Goal: Navigation & Orientation: Find specific page/section

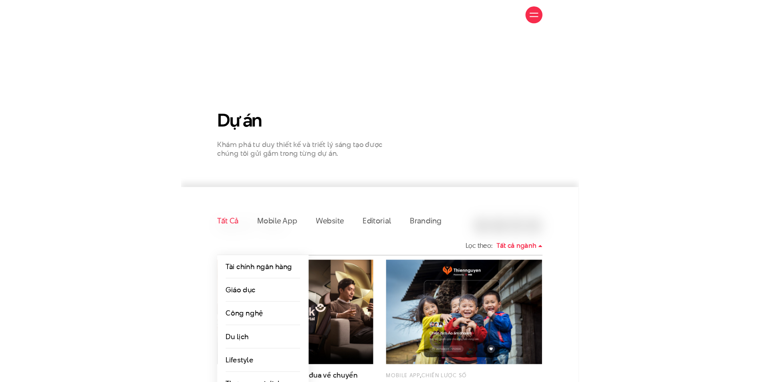
scroll to position [162, 0]
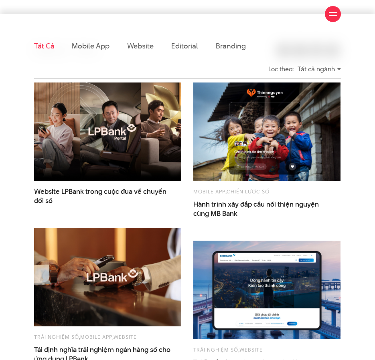
click at [318, 66] on div "Tất cả ngành" at bounding box center [318, 69] width 43 height 14
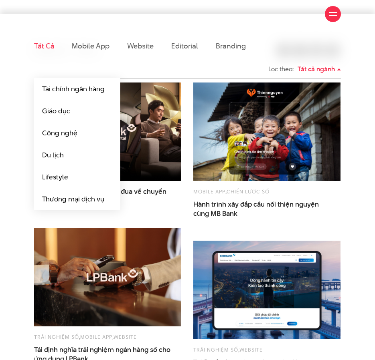
click at [318, 66] on div "Tất cả ngành" at bounding box center [318, 69] width 43 height 14
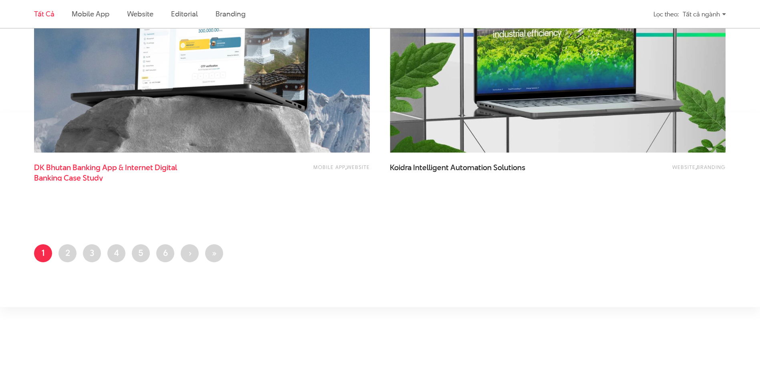
scroll to position [1886, 0]
click at [62, 251] on link "Trang 2" at bounding box center [68, 254] width 18 height 18
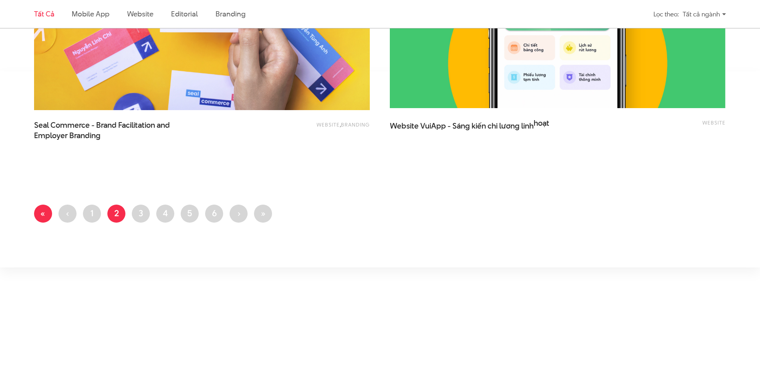
scroll to position [1924, 0]
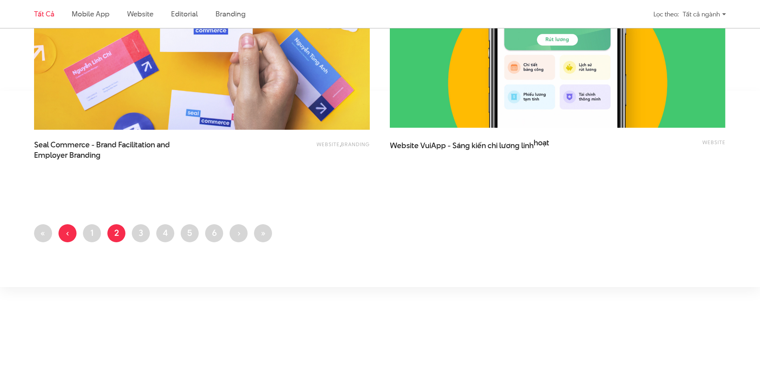
click at [64, 233] on link "Trang trước ‹" at bounding box center [68, 233] width 18 height 18
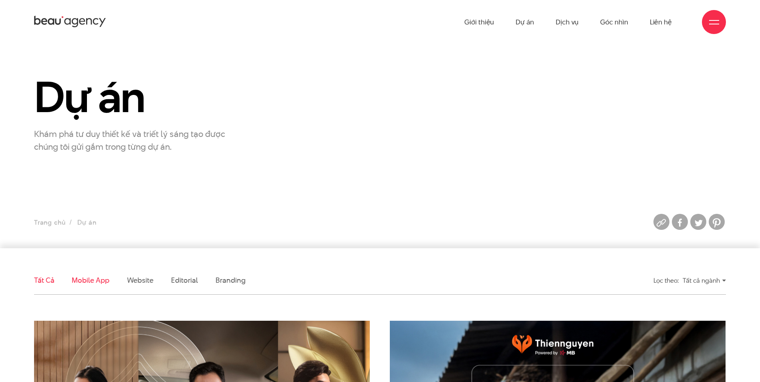
click at [99, 280] on link "Mobile app" at bounding box center [90, 280] width 37 height 10
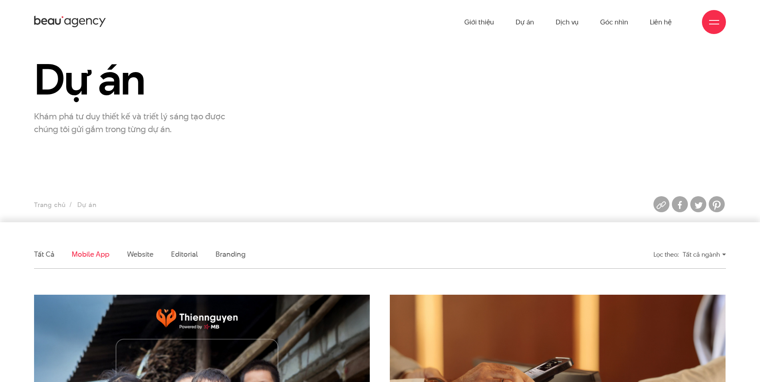
click at [85, 252] on link "Mobile app" at bounding box center [90, 254] width 37 height 10
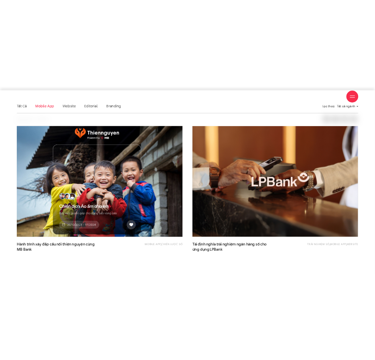
scroll to position [267, 0]
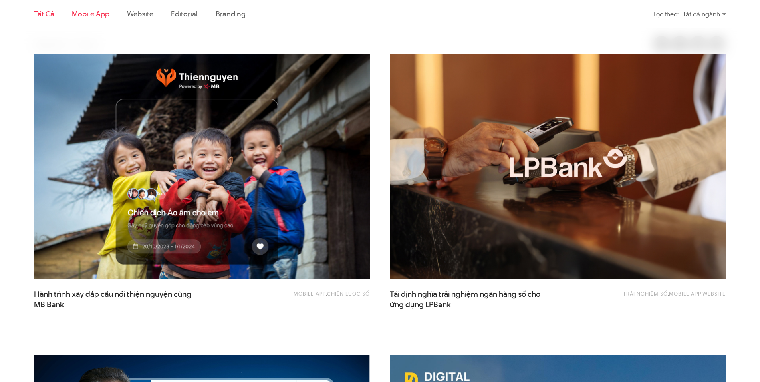
click at [42, 17] on link "Tất cả" at bounding box center [44, 14] width 20 height 10
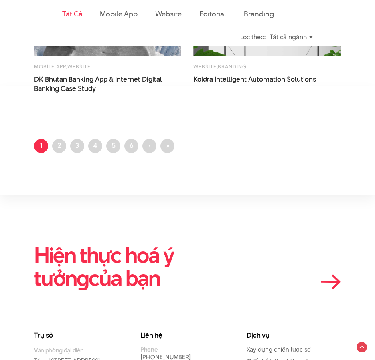
scroll to position [1028, 0]
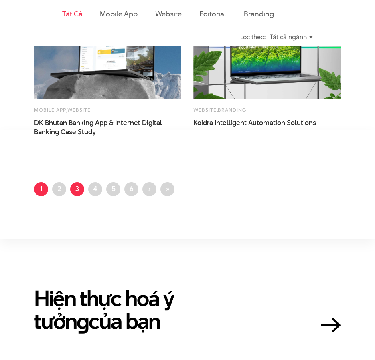
click at [79, 191] on link "Trang 3" at bounding box center [77, 189] width 14 height 14
click at [60, 194] on link "Trang 2" at bounding box center [59, 189] width 14 height 14
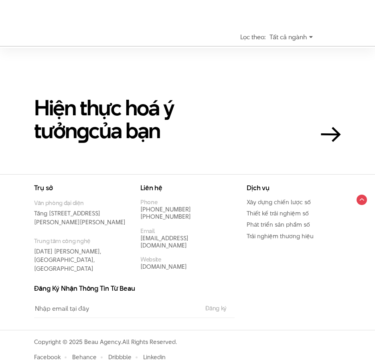
scroll to position [166, 0]
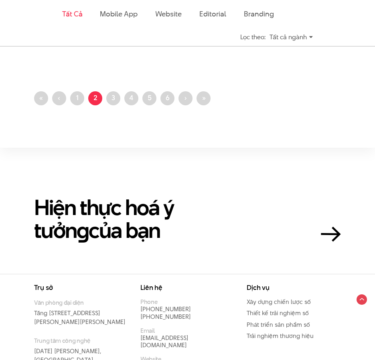
scroll to position [1116, 0]
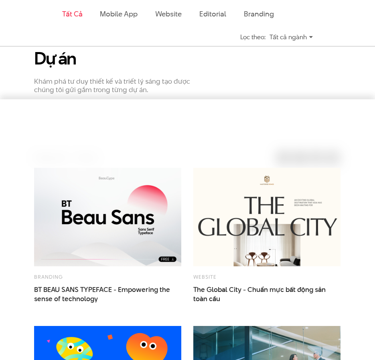
scroll to position [74, 0]
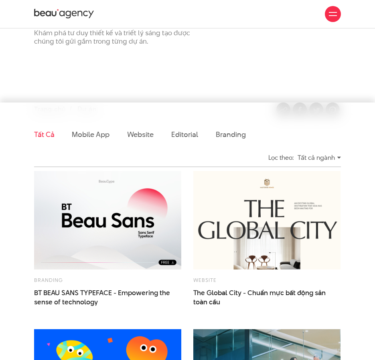
click at [79, 70] on section "Dự án Khám phá tư duy thiết kế và triết lý sáng tạo được chúng tôi gửi gắm tron…" at bounding box center [187, 53] width 375 height 148
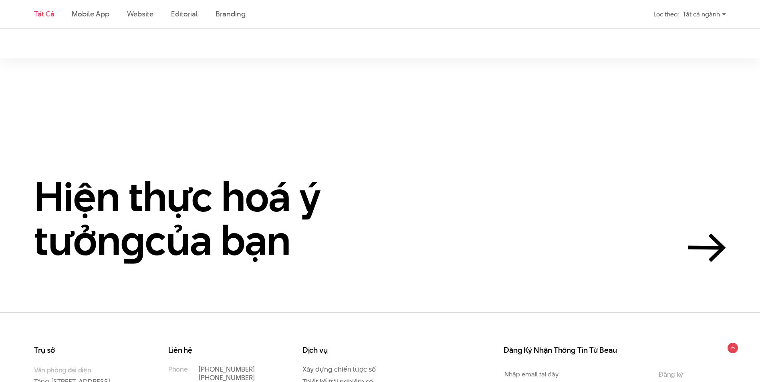
scroll to position [2198, 0]
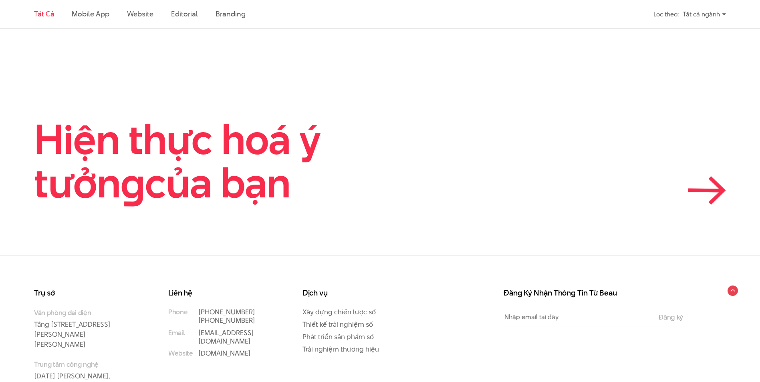
click at [220, 158] on h2 "Hiện thực hoá ý tưởn g của bạn" at bounding box center [214, 161] width 361 height 88
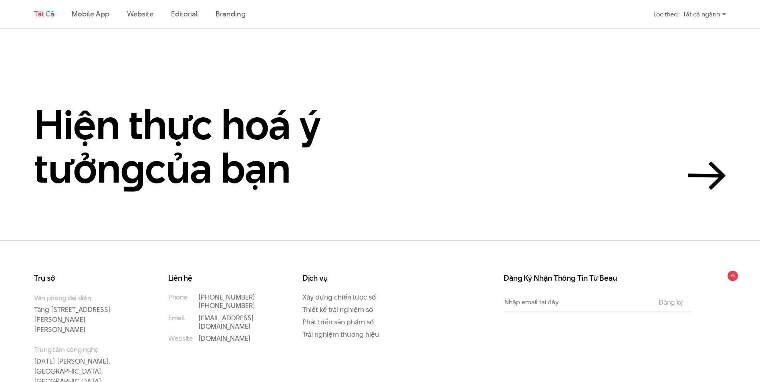
scroll to position [2254, 0]
